Goal: Task Accomplishment & Management: Use online tool/utility

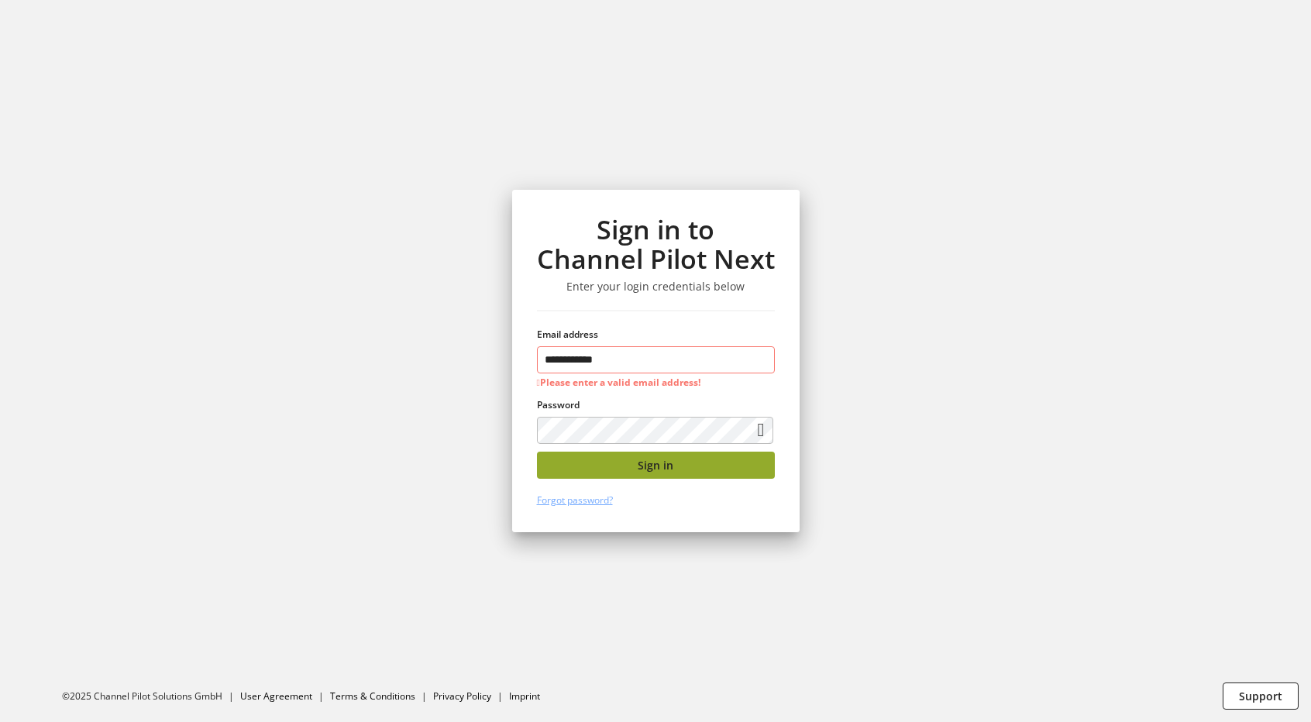
click at [630, 464] on button "Sign in" at bounding box center [656, 465] width 238 height 27
click at [651, 370] on input "**********" at bounding box center [656, 359] width 238 height 27
type input "**********"
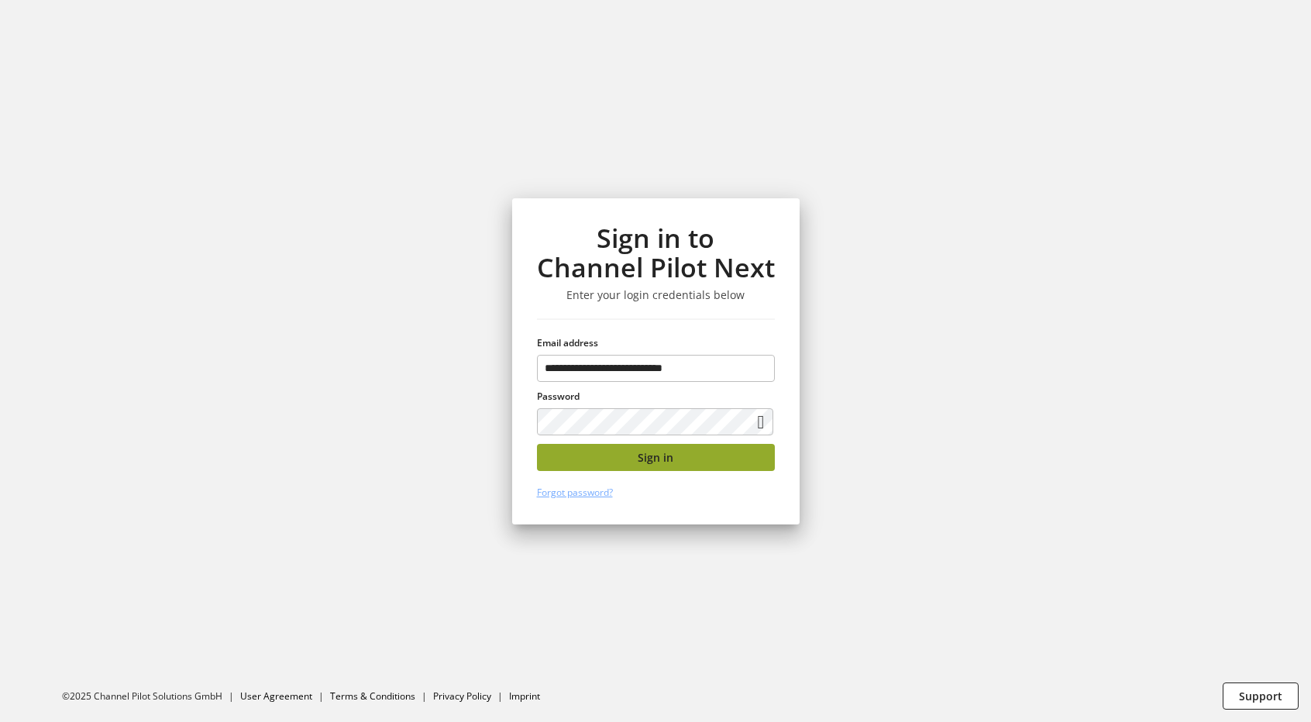
click at [681, 466] on button "Sign in" at bounding box center [656, 457] width 238 height 27
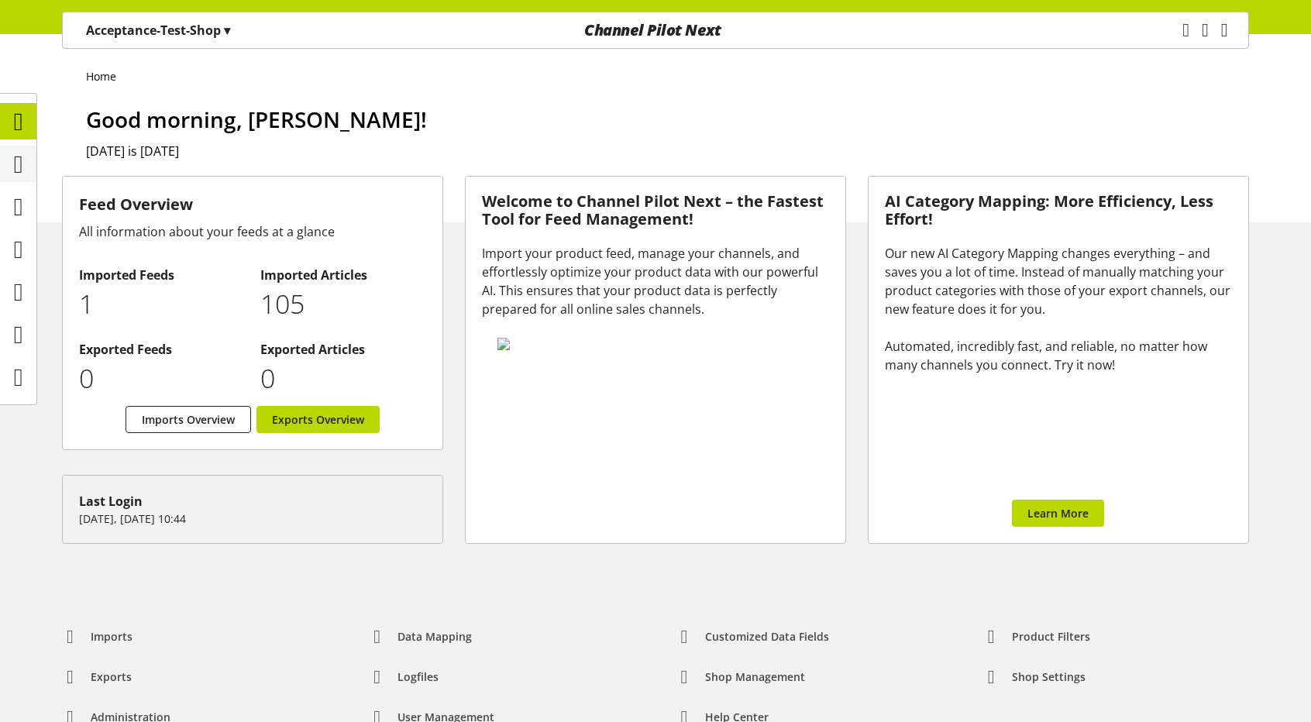
click at [23, 167] on icon at bounding box center [18, 164] width 9 height 31
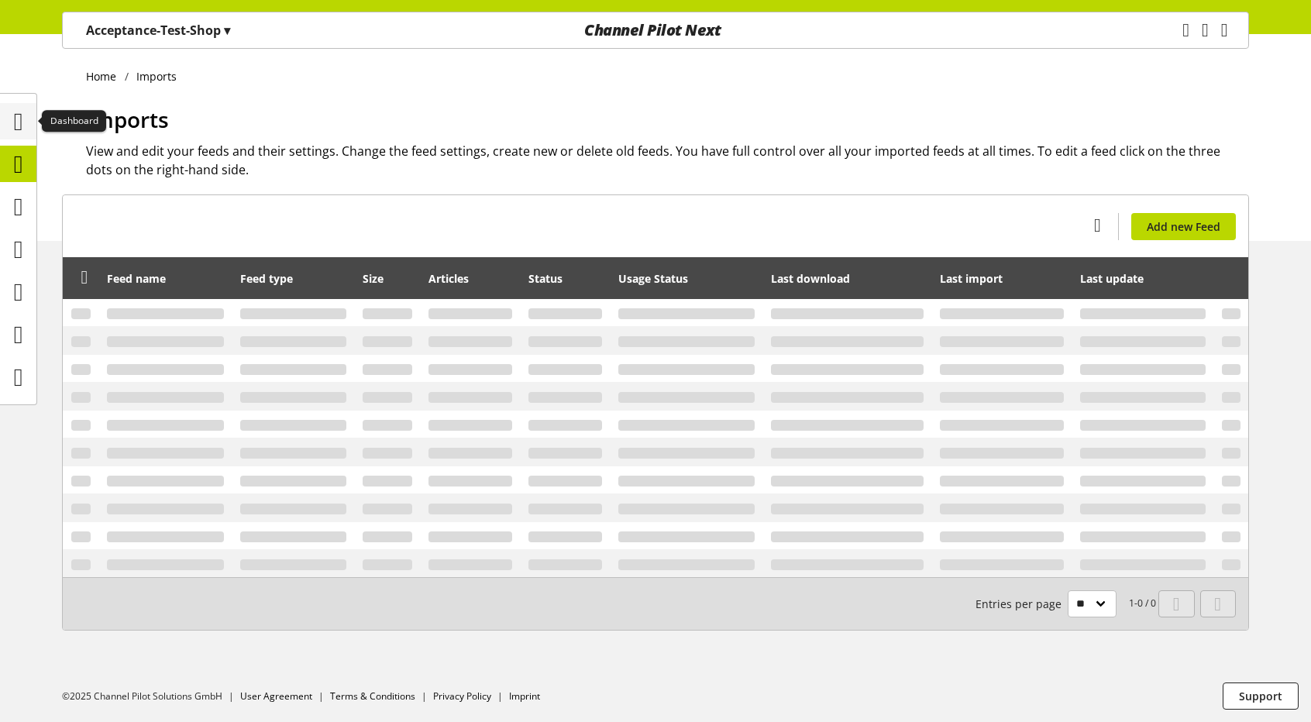
click at [23, 126] on icon at bounding box center [18, 121] width 9 height 31
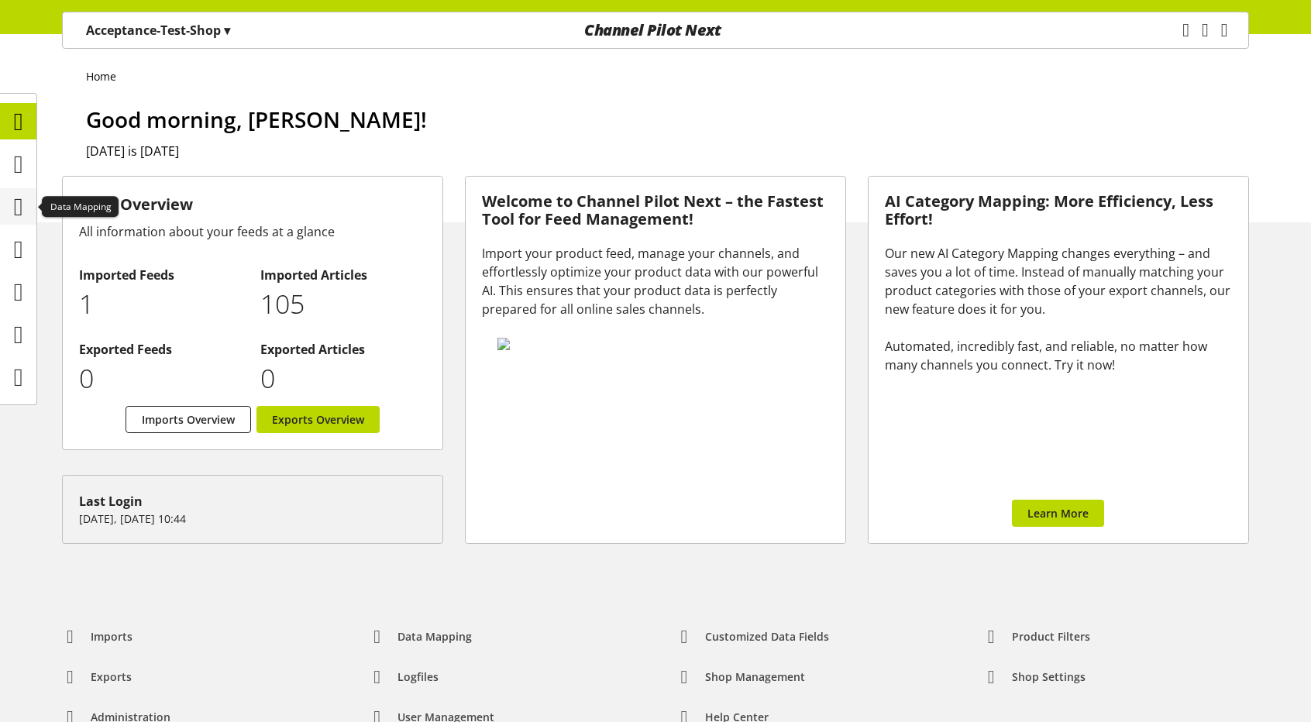
click at [18, 219] on icon at bounding box center [18, 206] width 9 height 31
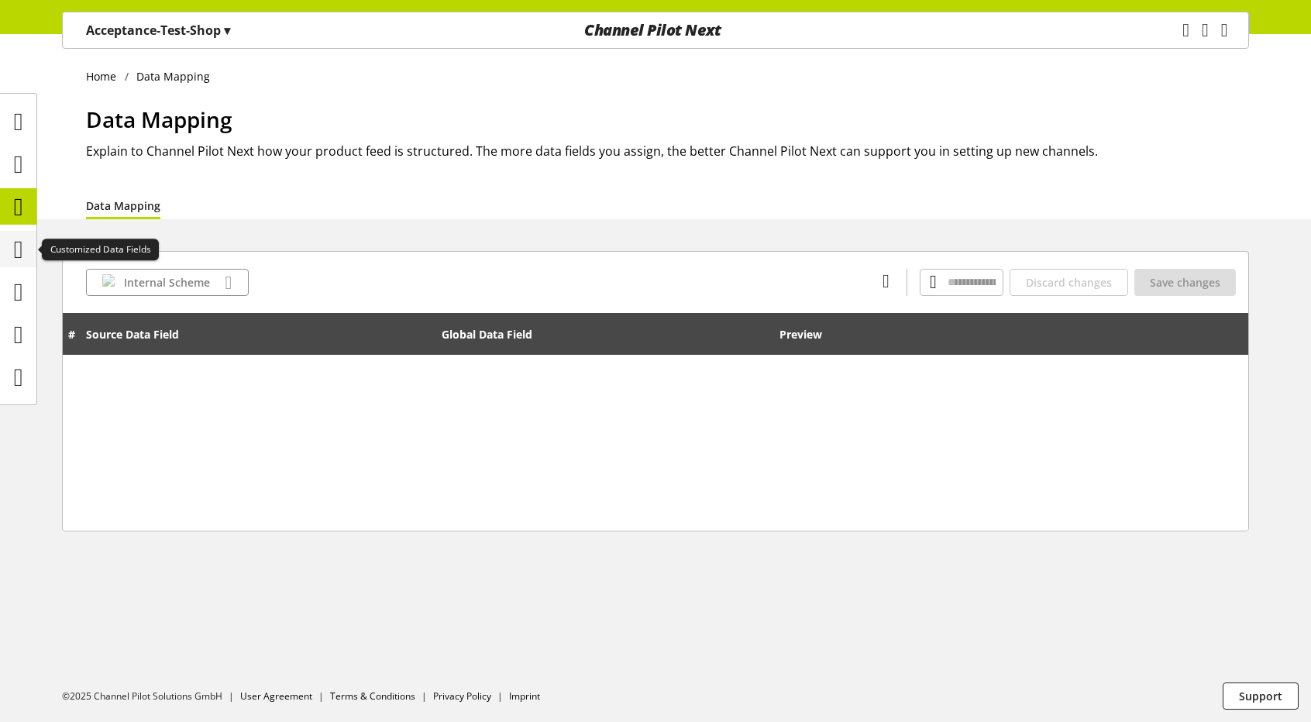
click at [19, 240] on icon at bounding box center [18, 249] width 9 height 31
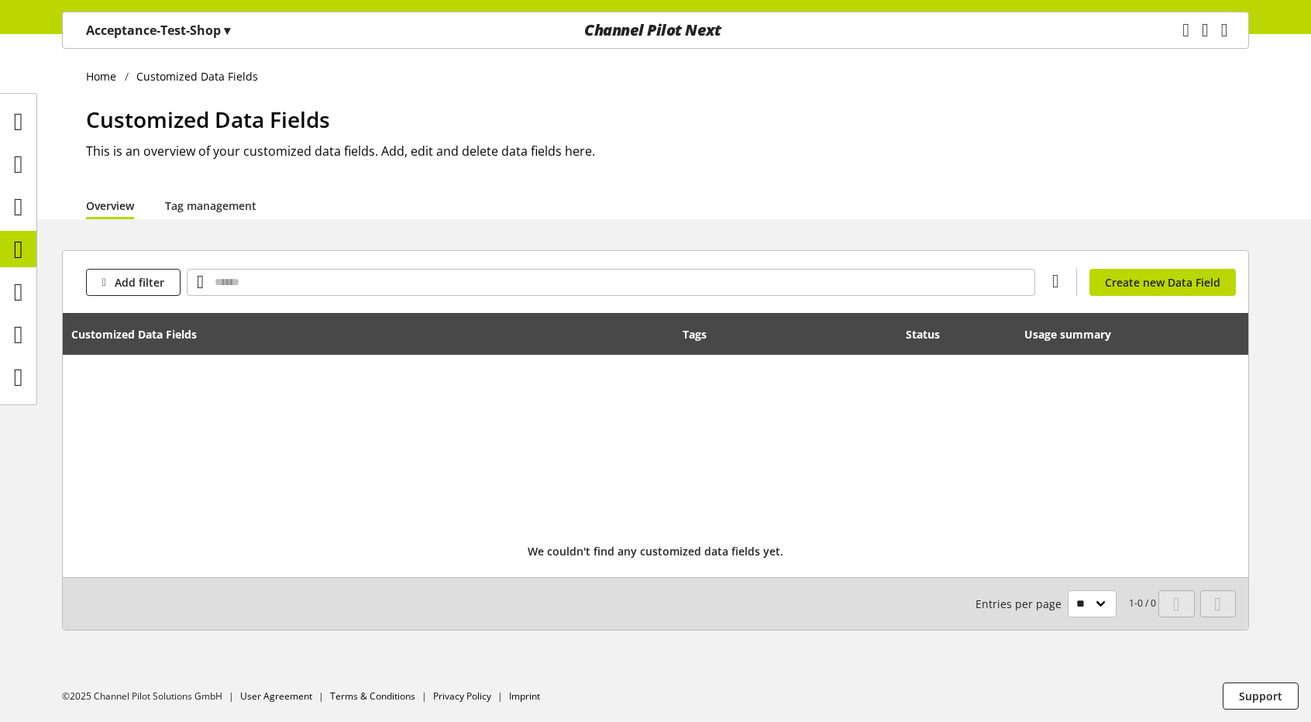
click at [27, 314] on ul at bounding box center [18, 249] width 36 height 292
click at [23, 326] on icon at bounding box center [18, 334] width 9 height 31
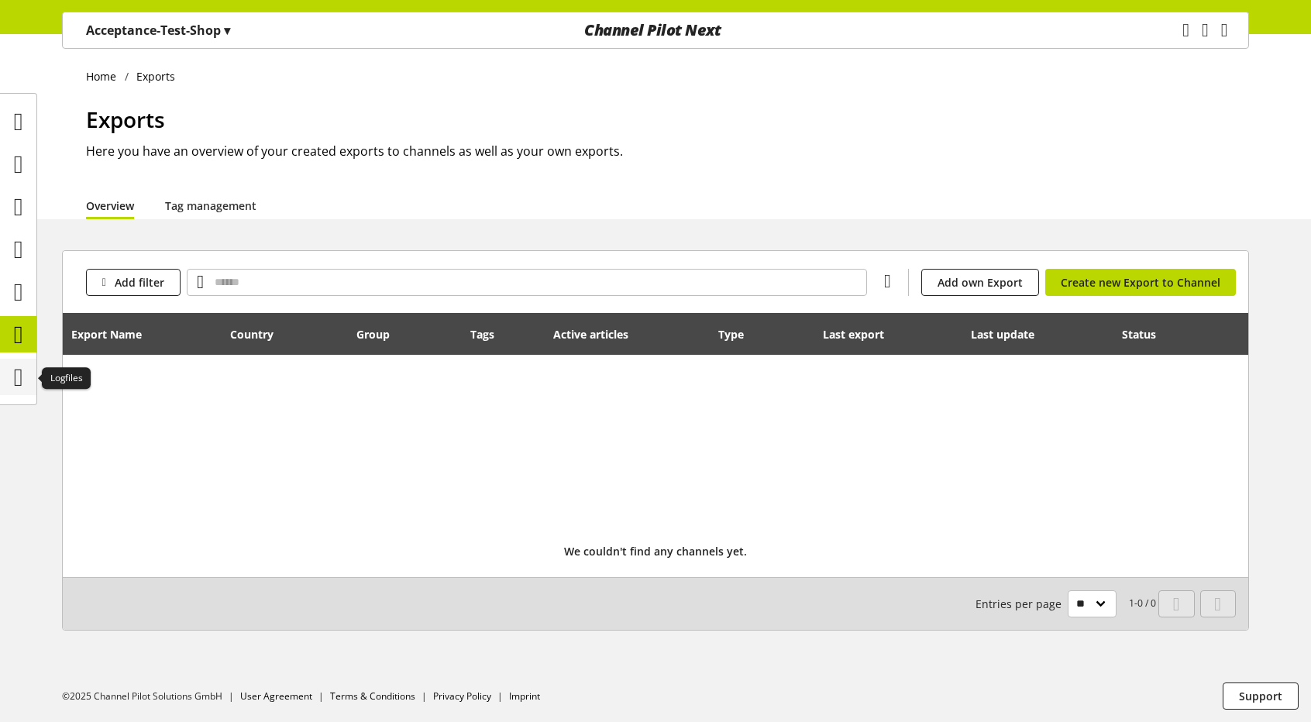
click at [19, 368] on icon at bounding box center [18, 377] width 9 height 31
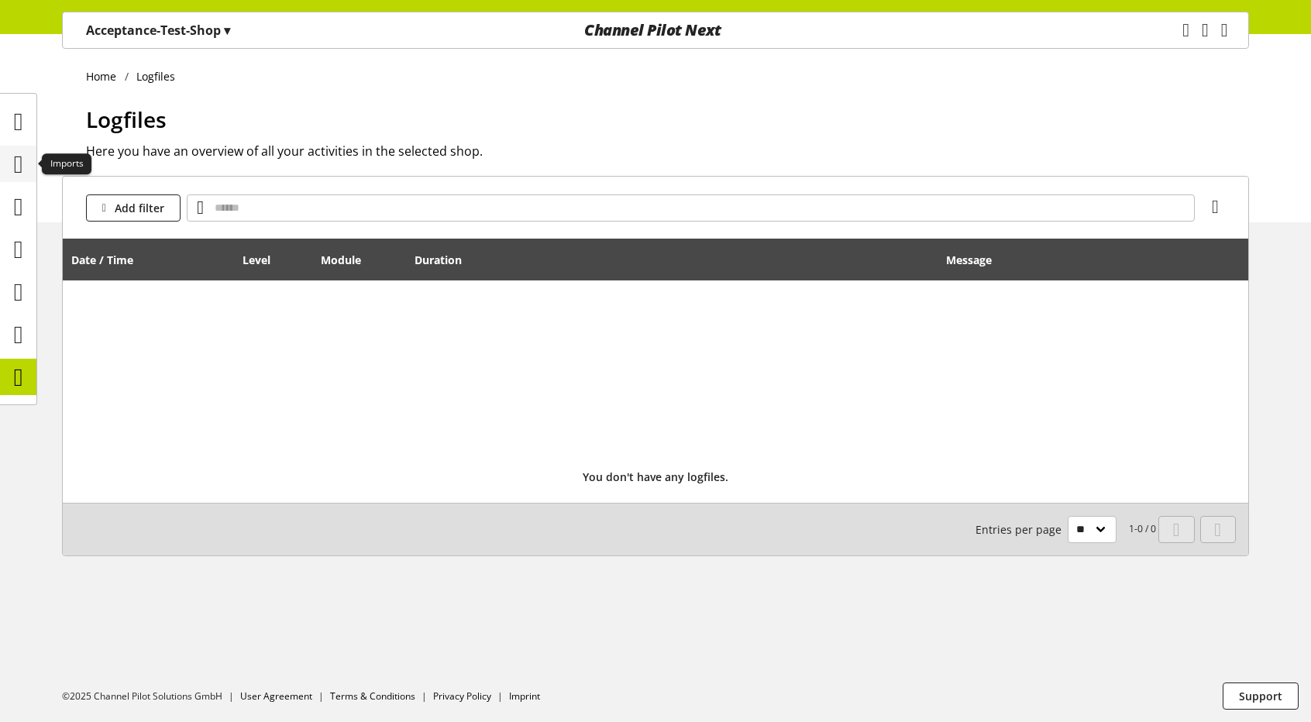
click at [14, 158] on icon at bounding box center [18, 164] width 9 height 31
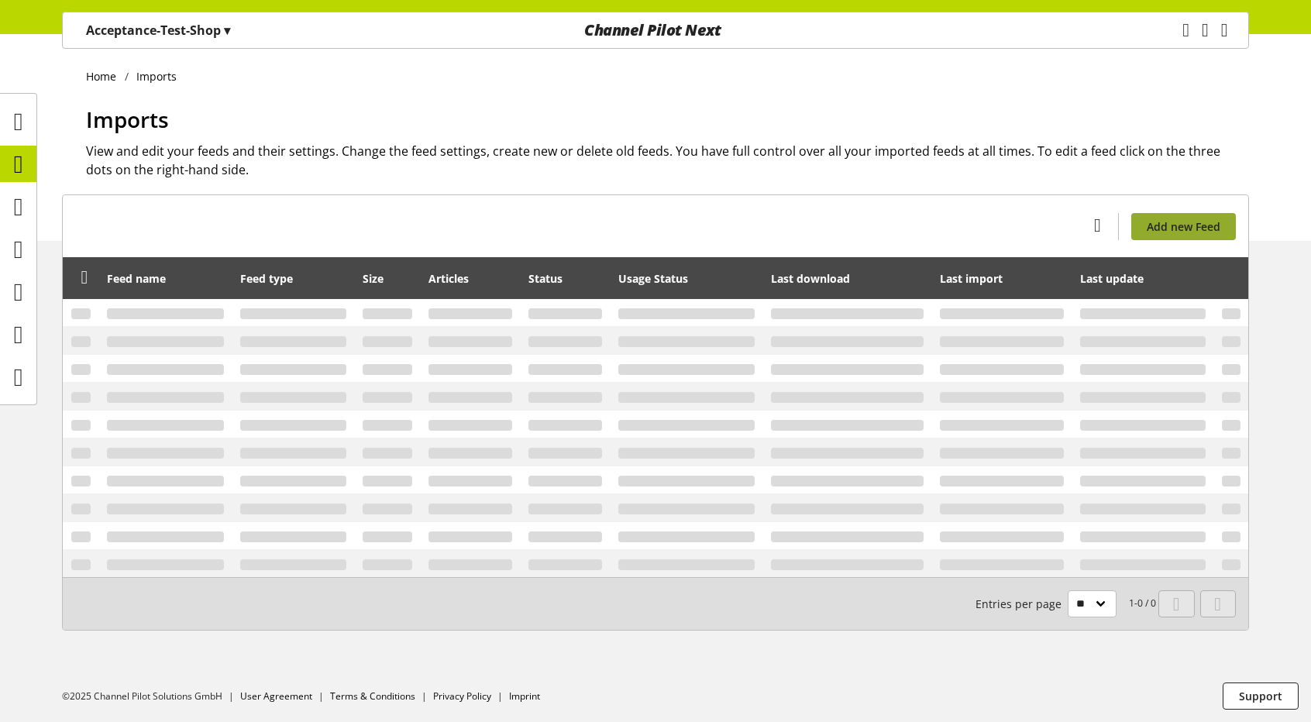
click at [1152, 218] on span "Add new Feed" at bounding box center [1184, 226] width 74 height 16
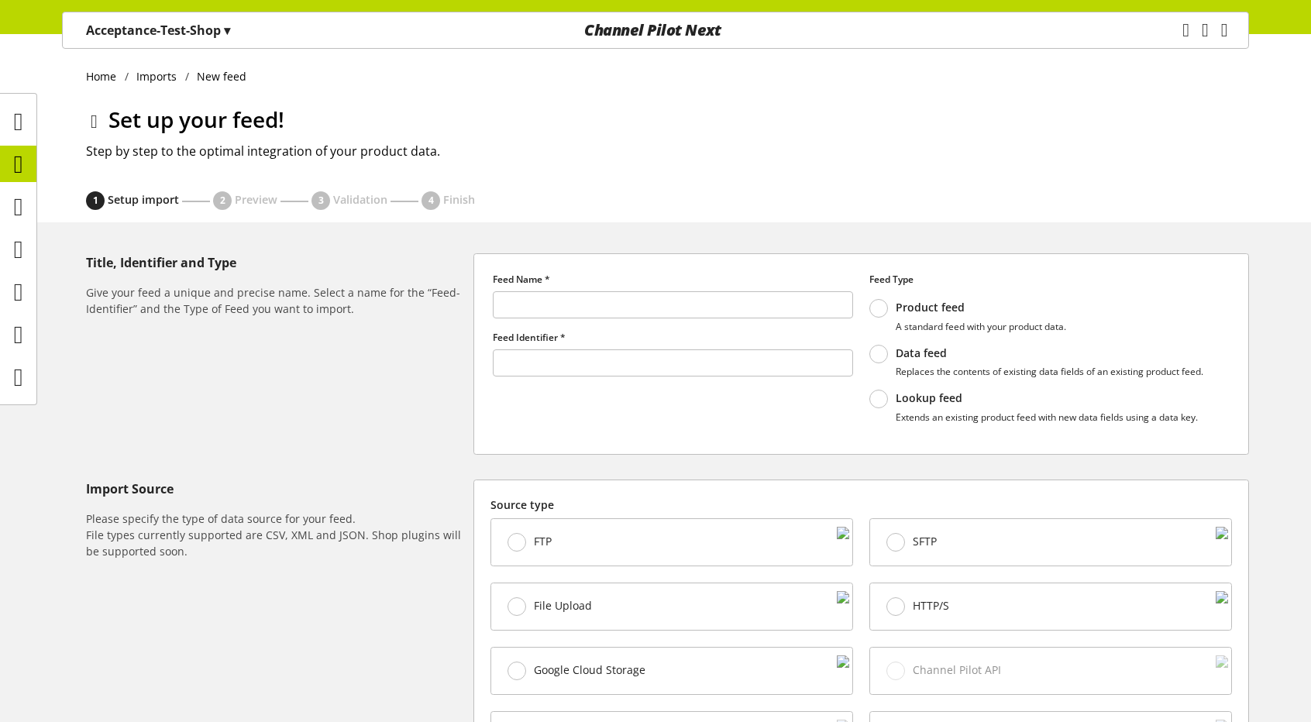
click at [91, 126] on icon at bounding box center [94, 122] width 7 height 28
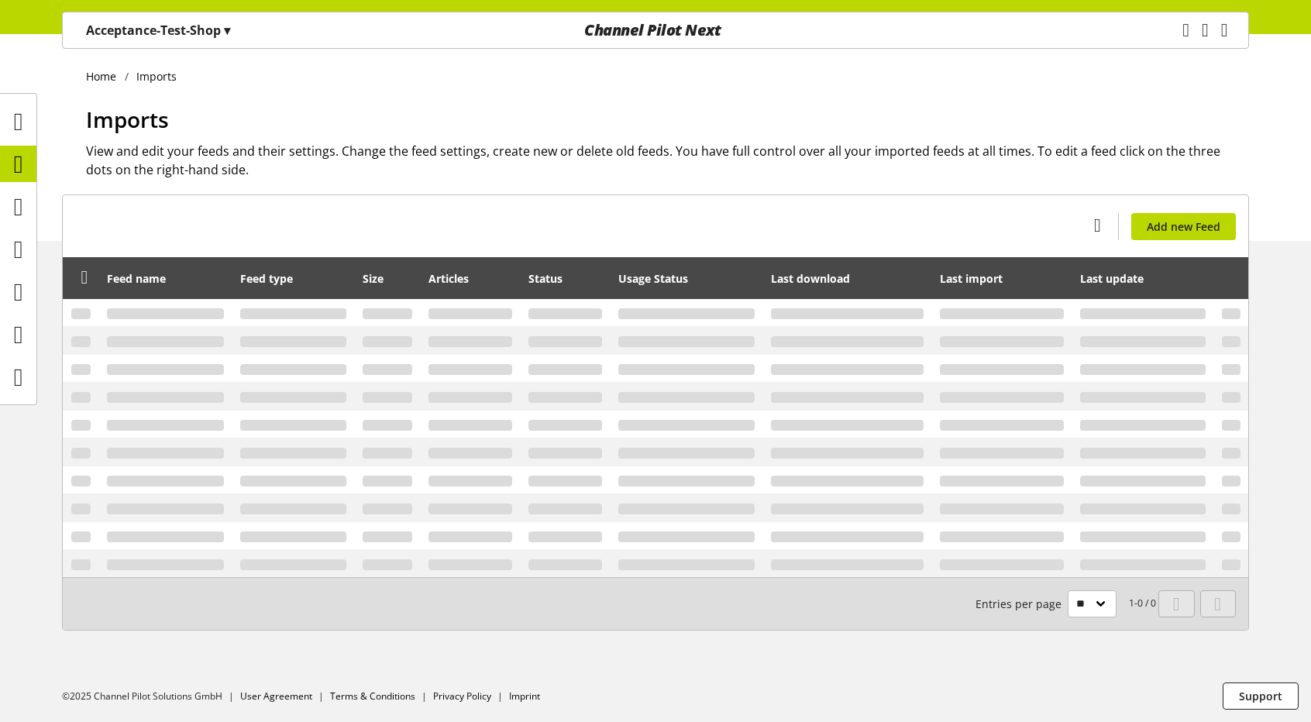
click at [722, 101] on div "Home Imports Imports View and edit your feeds and their settings. Change the fe…" at bounding box center [655, 137] width 1311 height 207
click at [15, 162] on icon at bounding box center [18, 164] width 9 height 31
click at [22, 119] on icon at bounding box center [18, 121] width 9 height 31
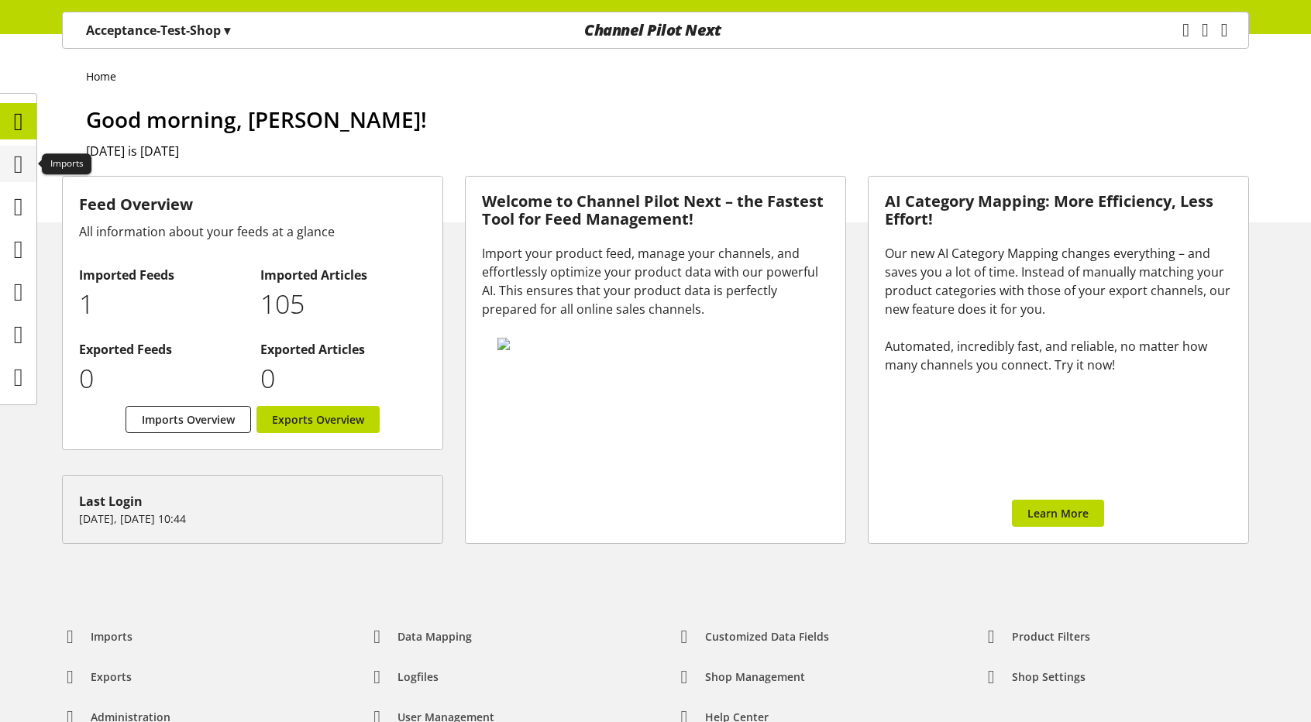
click at [23, 169] on icon at bounding box center [18, 164] width 9 height 31
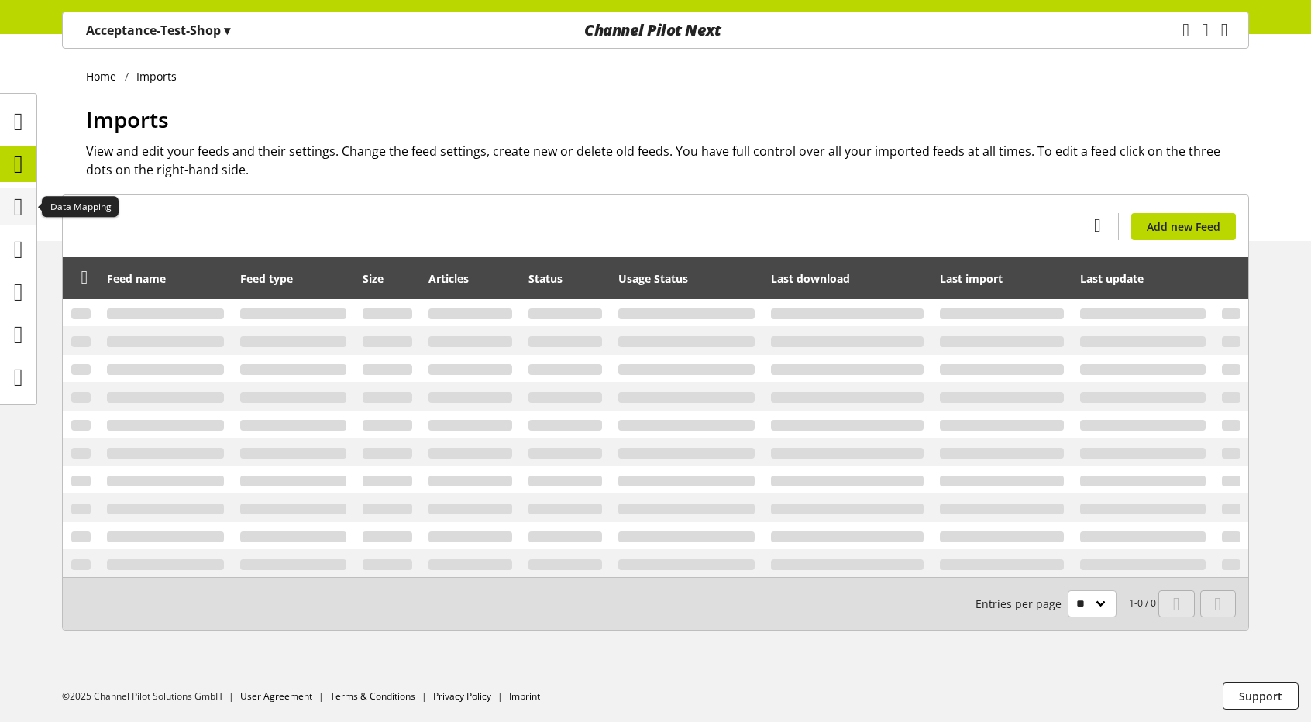
click at [23, 213] on icon at bounding box center [18, 206] width 9 height 31
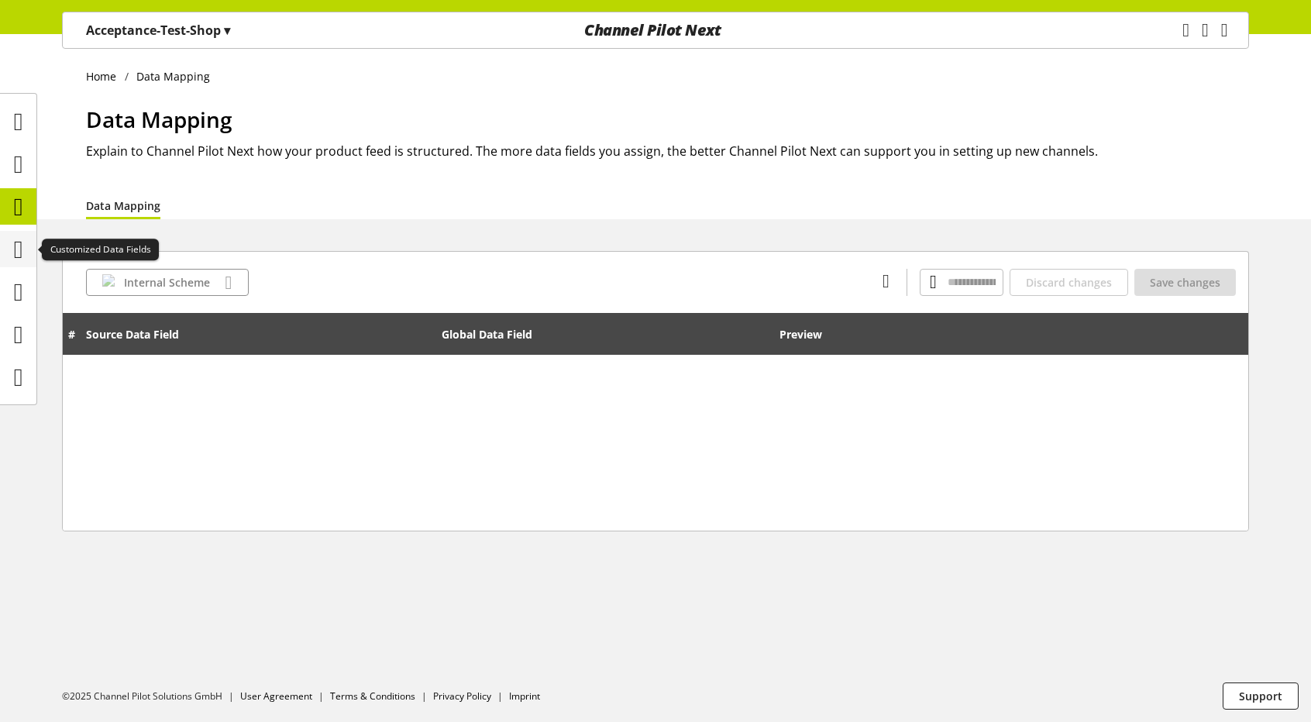
click at [20, 262] on icon at bounding box center [18, 249] width 9 height 31
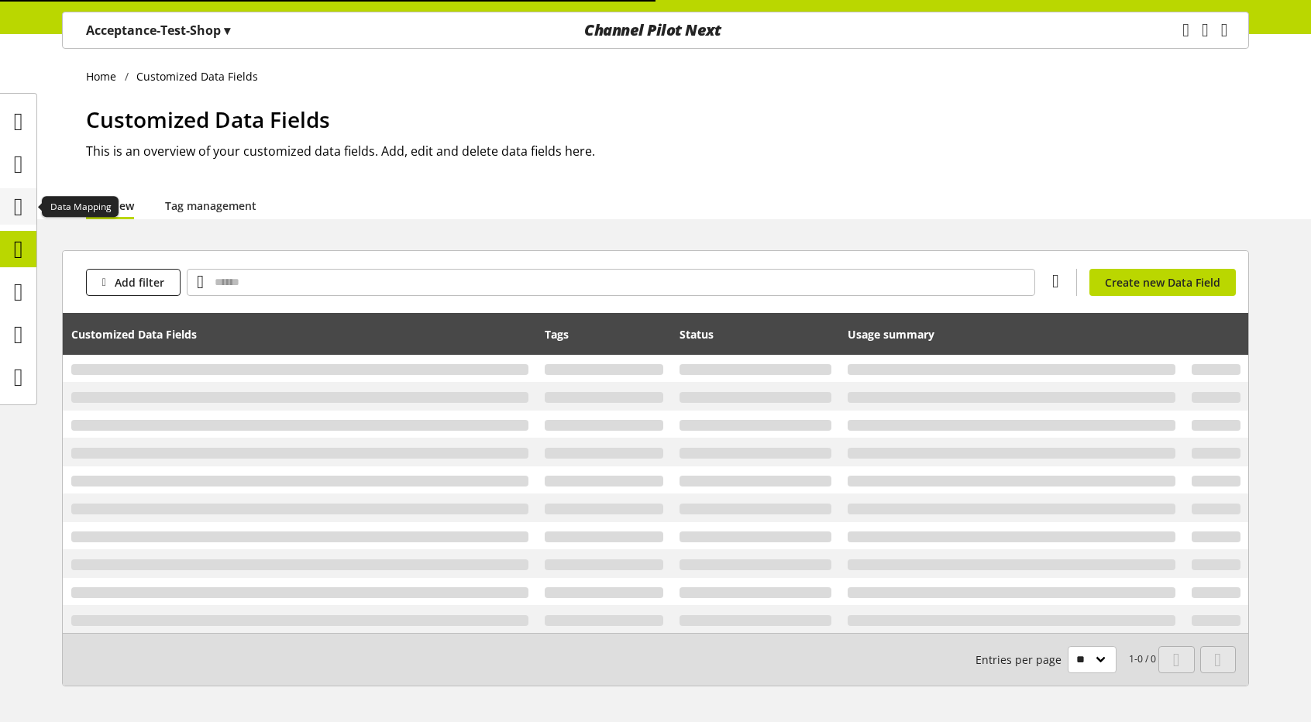
click at [21, 201] on icon at bounding box center [18, 206] width 9 height 31
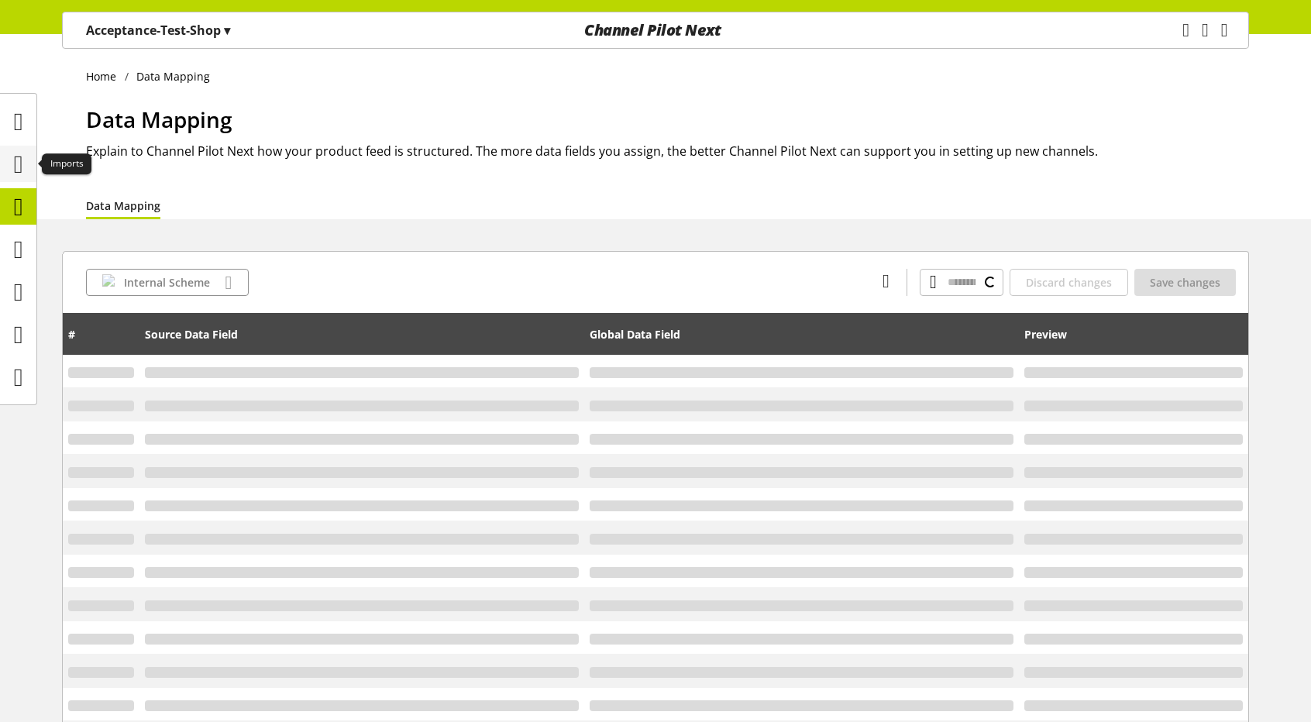
click at [19, 172] on icon at bounding box center [18, 164] width 9 height 31
